Goal: Information Seeking & Learning: Learn about a topic

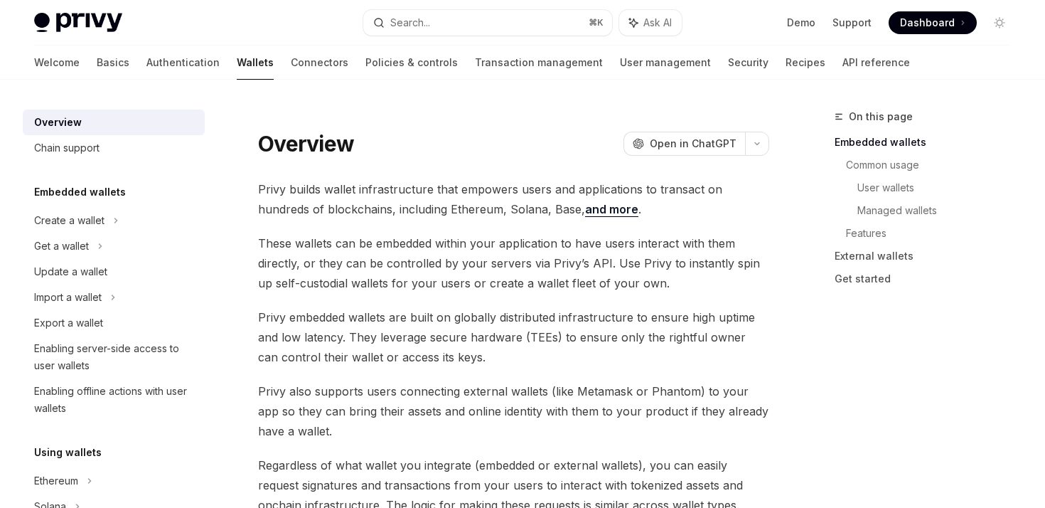
click at [919, 26] on span "Dashboard" at bounding box center [927, 23] width 55 height 14
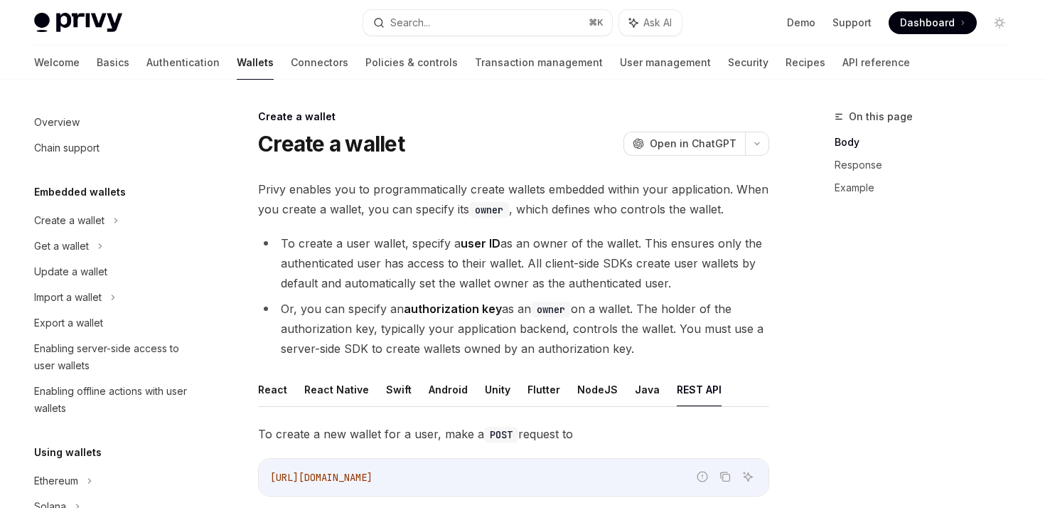
click at [107, 18] on img at bounding box center [78, 23] width 88 height 20
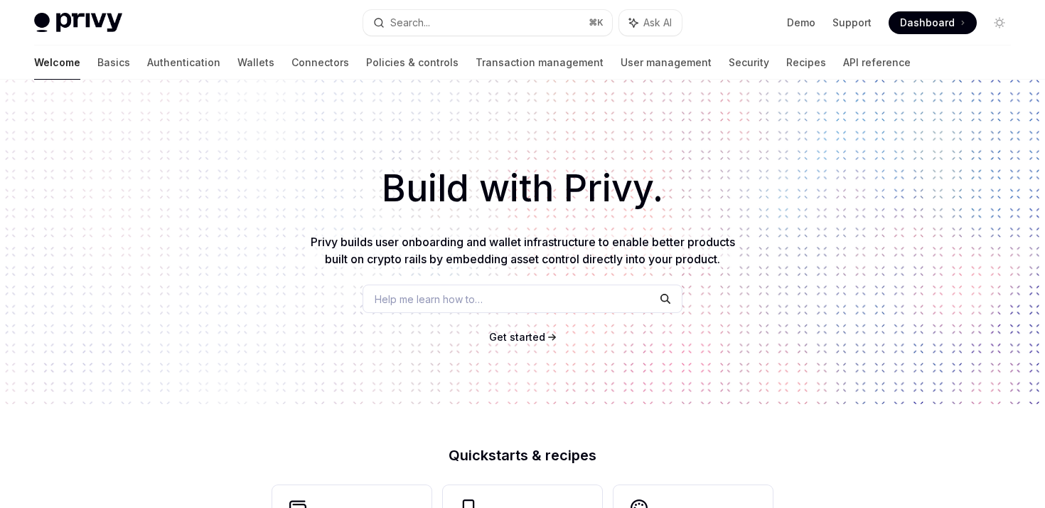
type textarea "*"
